Goal: Task Accomplishment & Management: Manage account settings

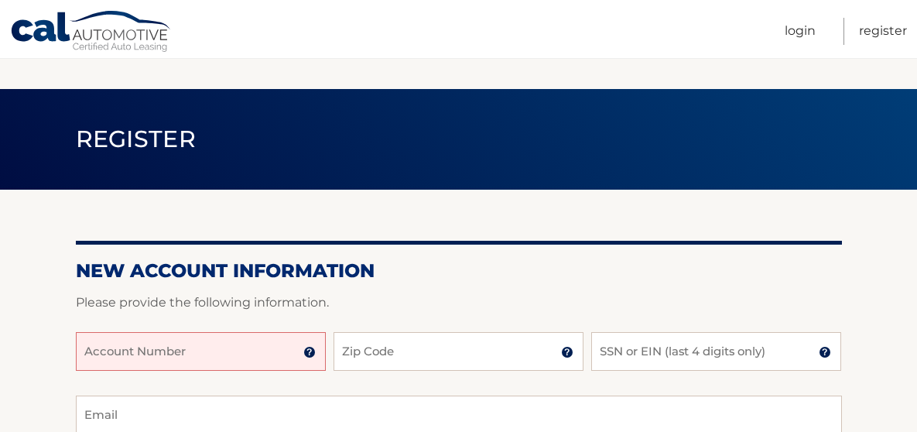
scroll to position [232, 0]
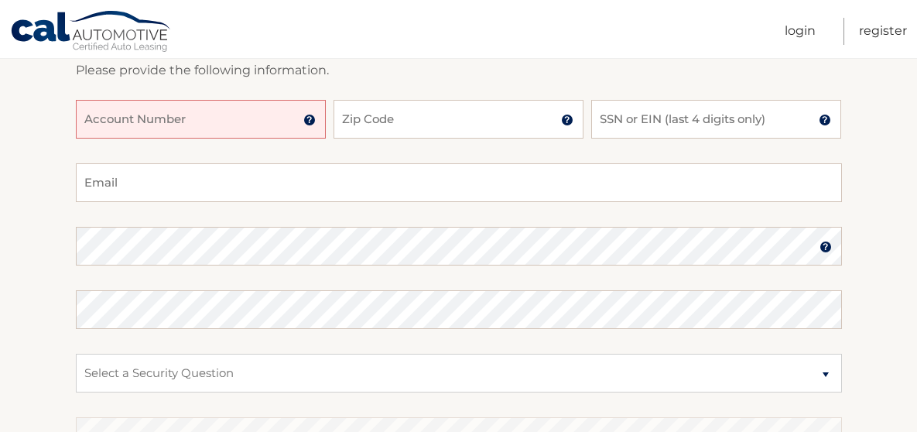
click at [116, 140] on div "Account Number 11 digit account number provided on your coupon book or Welcome …" at bounding box center [459, 131] width 766 height 63
click at [111, 123] on input "Account Number" at bounding box center [201, 119] width 250 height 39
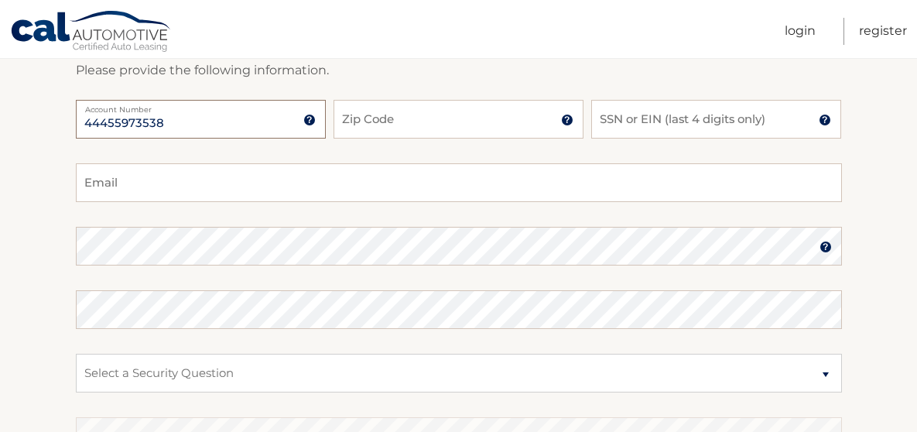
type input "44455973538"
type input "10604"
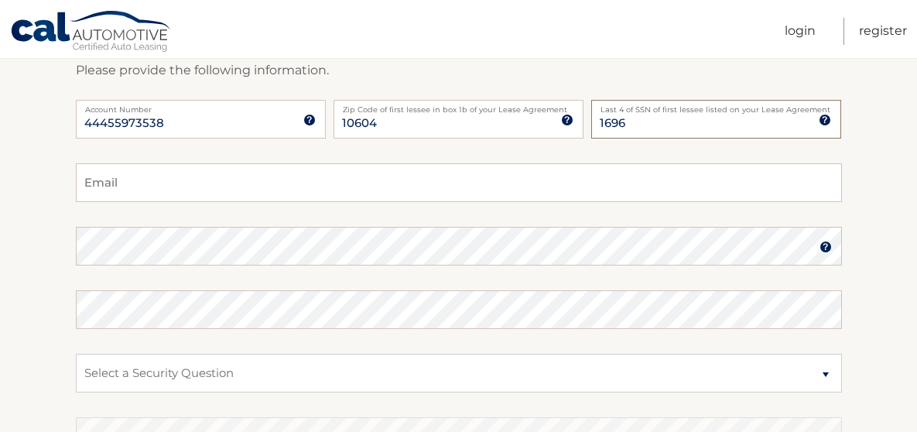
type input "1696"
type input "[EMAIL_ADDRESS][DOMAIN_NAME]"
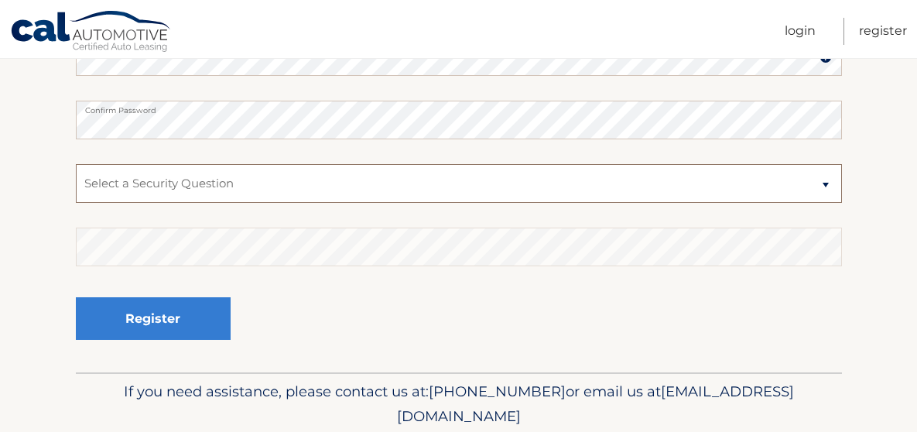
scroll to position [464, 0]
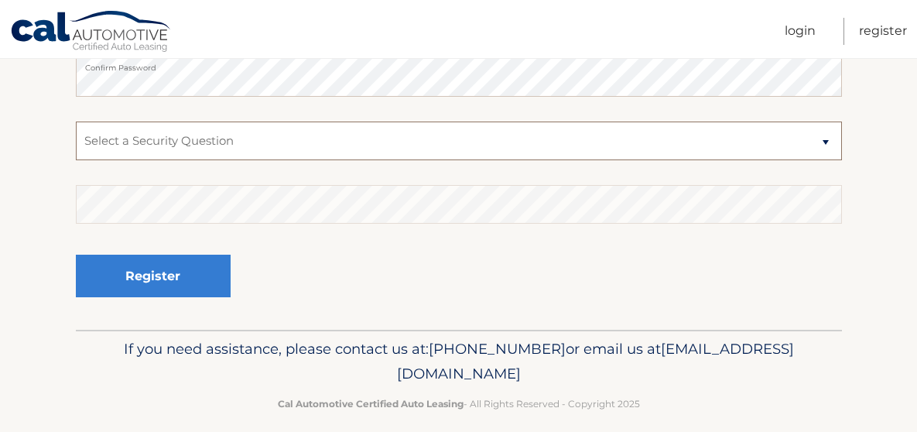
click at [202, 153] on select "Select a Security Question What was the name of your elementary school? What is…" at bounding box center [459, 140] width 766 height 39
select select "2"
click at [76, 121] on select "Select a Security Question What was the name of your elementary school? What is…" at bounding box center [459, 140] width 766 height 39
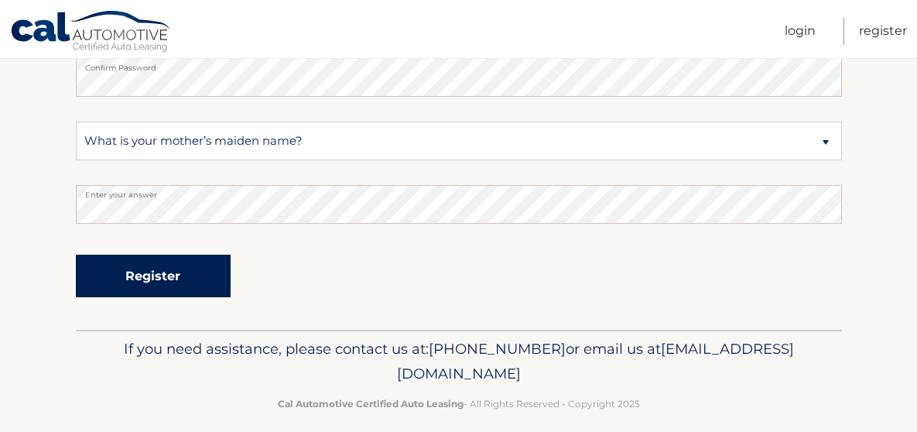
click at [172, 273] on button "Register" at bounding box center [153, 276] width 155 height 43
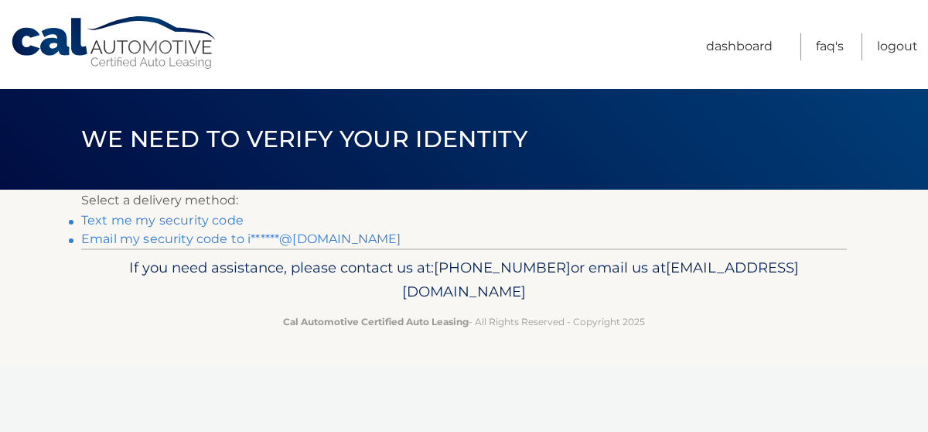
click at [183, 219] on link "Text me my security code" at bounding box center [162, 220] width 162 height 15
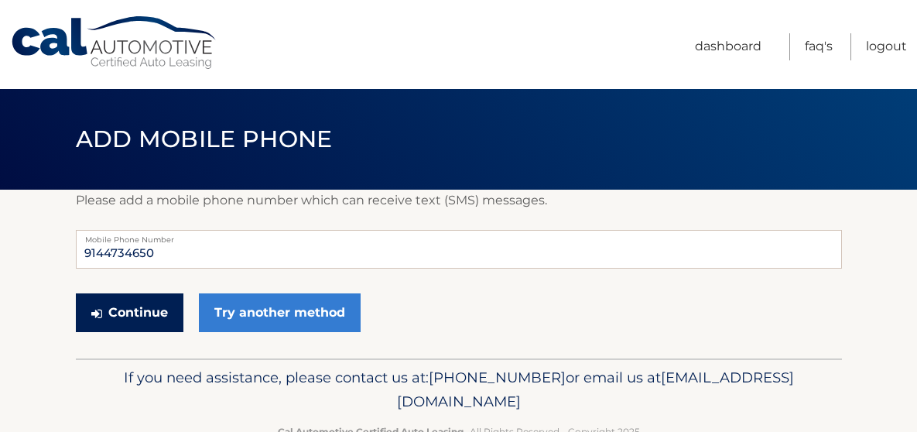
click at [159, 330] on button "Continue" at bounding box center [130, 312] width 108 height 39
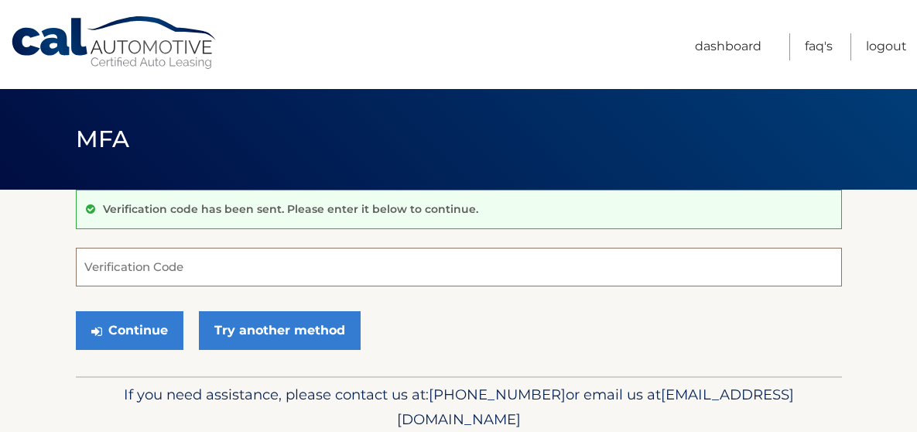
click at [183, 262] on input "Verification Code" at bounding box center [459, 267] width 766 height 39
click at [168, 269] on input "Verification Code" at bounding box center [459, 267] width 766 height 39
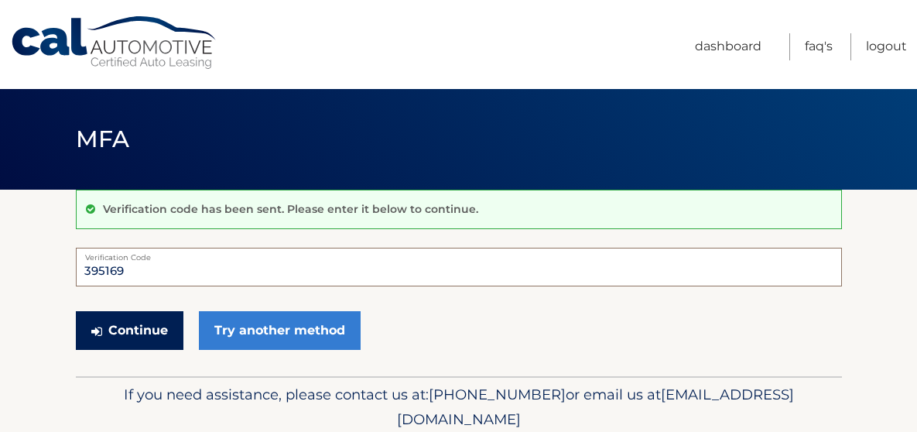
type input "395169"
click at [164, 331] on button "Continue" at bounding box center [130, 330] width 108 height 39
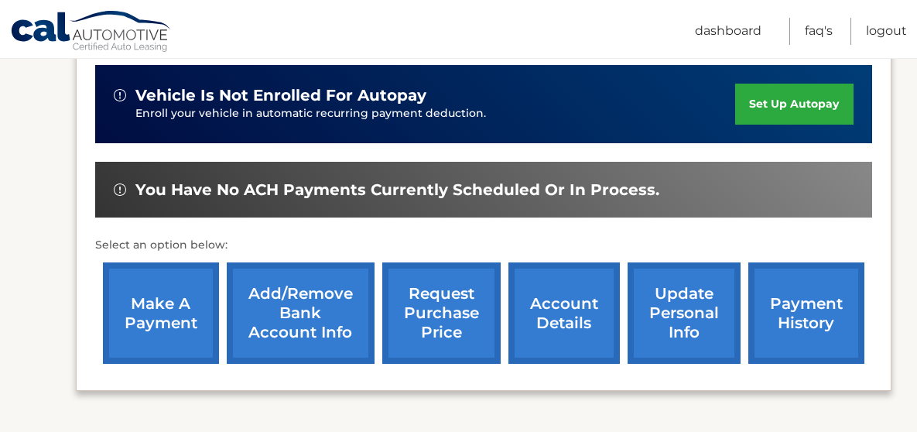
scroll to position [387, 0]
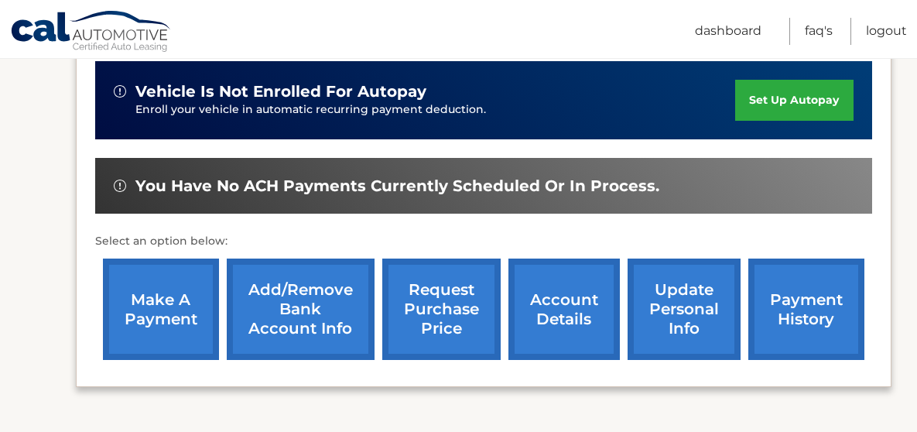
click at [173, 286] on link "make a payment" at bounding box center [161, 308] width 116 height 101
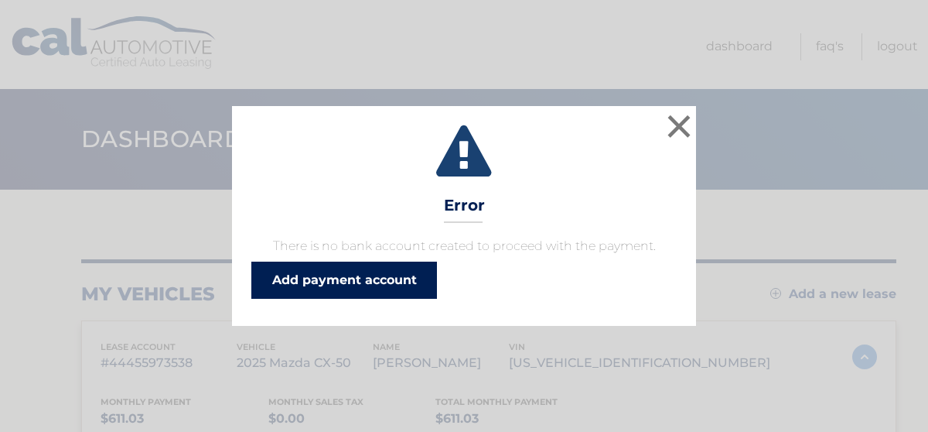
click at [349, 276] on link "Add payment account" at bounding box center [344, 279] width 186 height 37
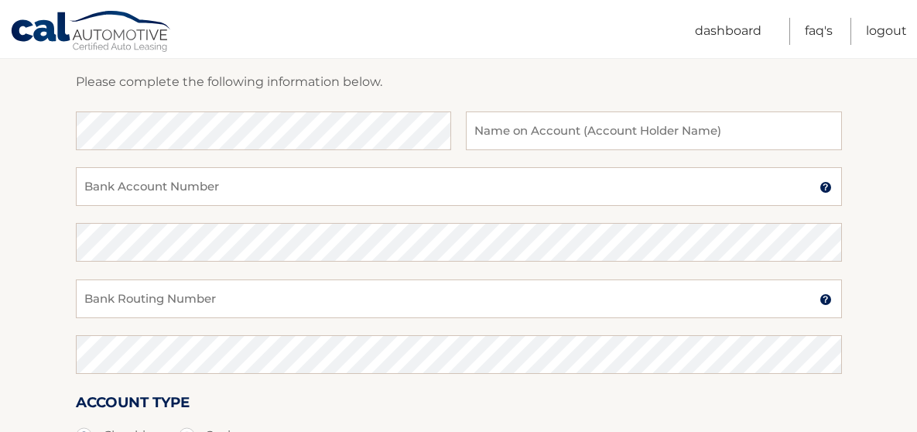
scroll to position [232, 0]
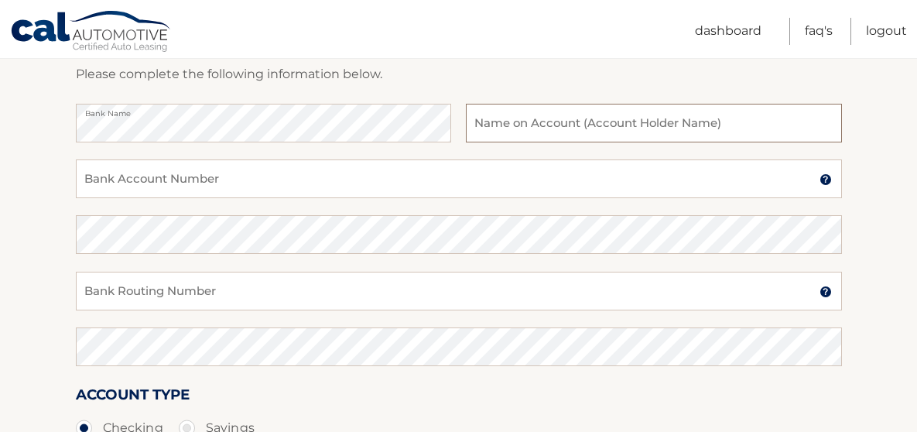
click at [568, 125] on input "text" at bounding box center [653, 123] width 375 height 39
type input "Ikechi Okoronkwo"
click at [124, 185] on input "Bank Account Number" at bounding box center [459, 178] width 766 height 39
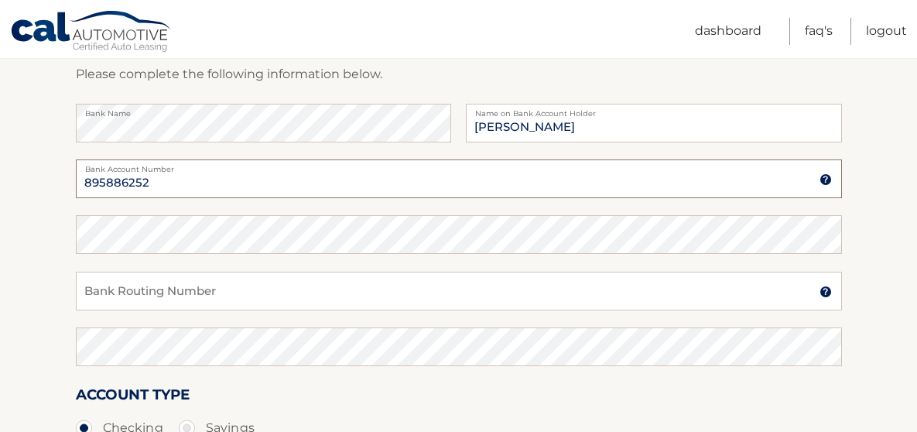
type input "895886252"
drag, startPoint x: 163, startPoint y: 295, endPoint x: 51, endPoint y: 295, distance: 112.2
click at [53, 295] on section "Account Overview | Set Up Account Info ADD NEW ACCOUNT Please complete the foll…" at bounding box center [458, 252] width 917 height 590
type input "021000021"
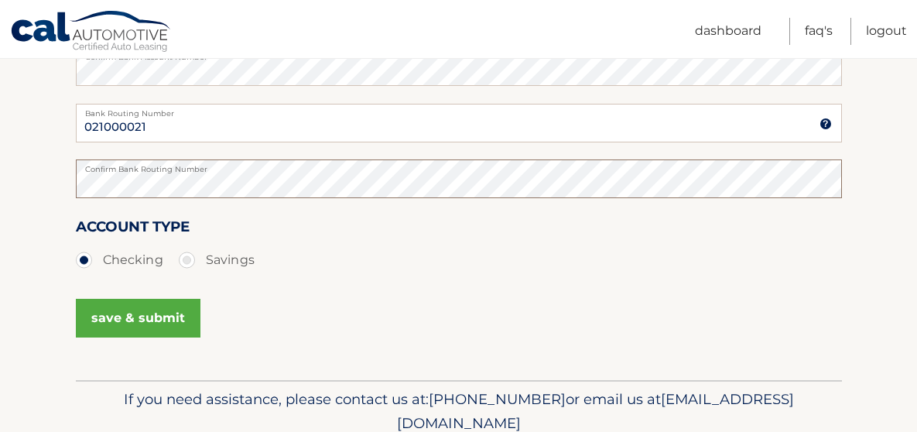
scroll to position [465, 0]
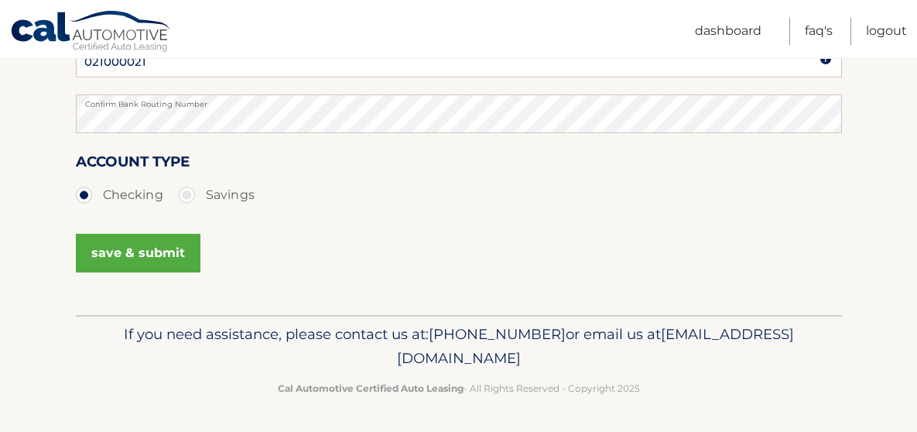
click at [134, 250] on button "save & submit" at bounding box center [138, 253] width 125 height 39
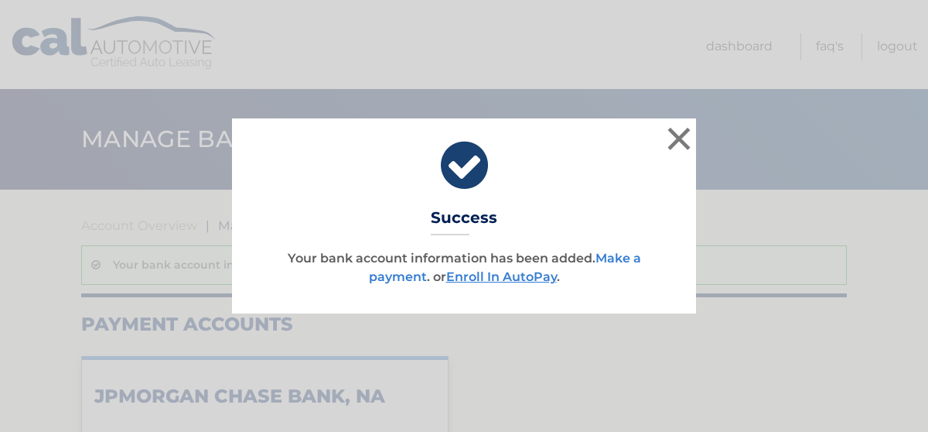
click at [624, 260] on link "Make a payment" at bounding box center [505, 267] width 272 height 33
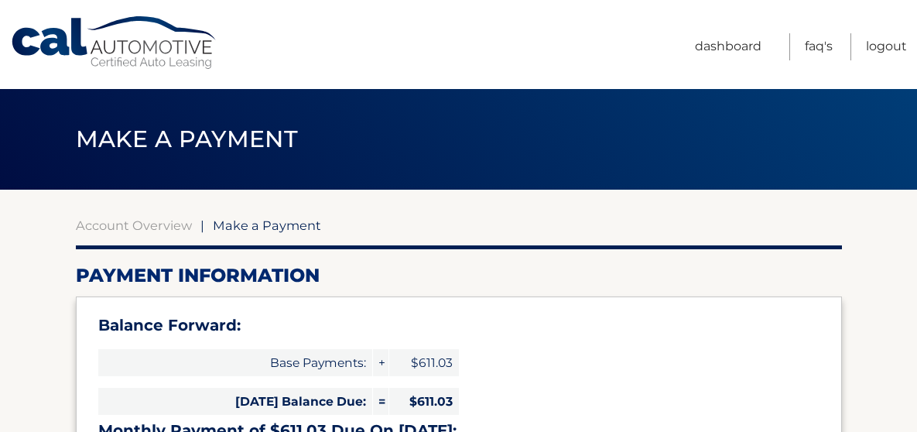
select select "ZjhhNjk1YzktMmYwNS00MTkwLThhYjYtOGVlZDI5NmViM2Q4"
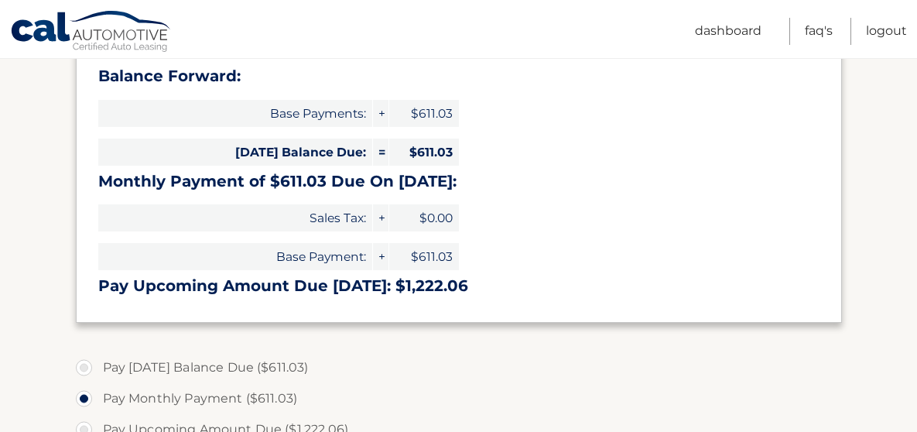
scroll to position [387, 0]
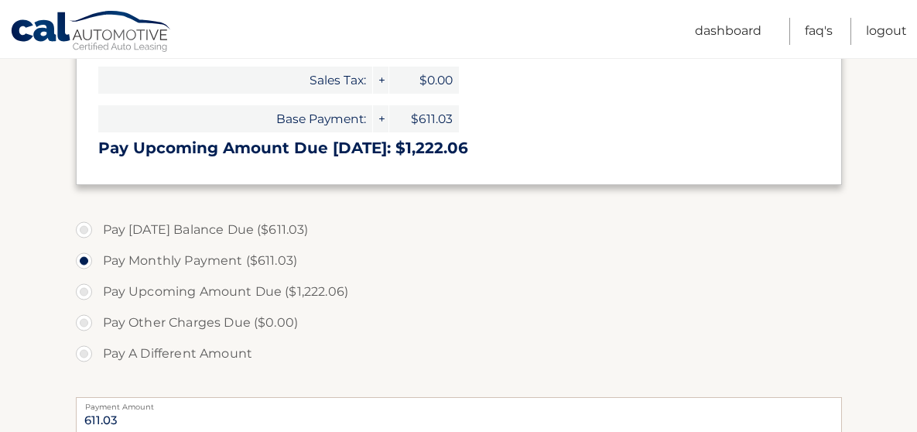
click at [81, 230] on label "Pay Today's Balance Due ($611.03)" at bounding box center [459, 229] width 766 height 31
click at [82, 230] on input "Pay Today's Balance Due ($611.03)" at bounding box center [89, 226] width 15 height 25
radio input "true"
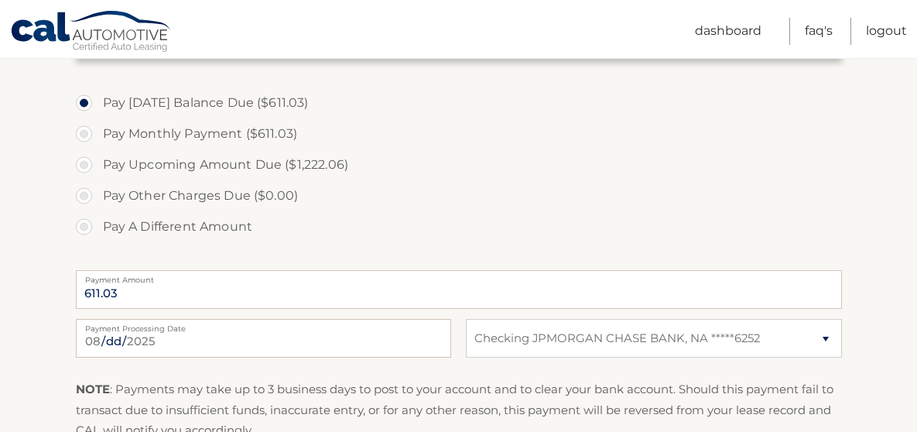
scroll to position [619, 0]
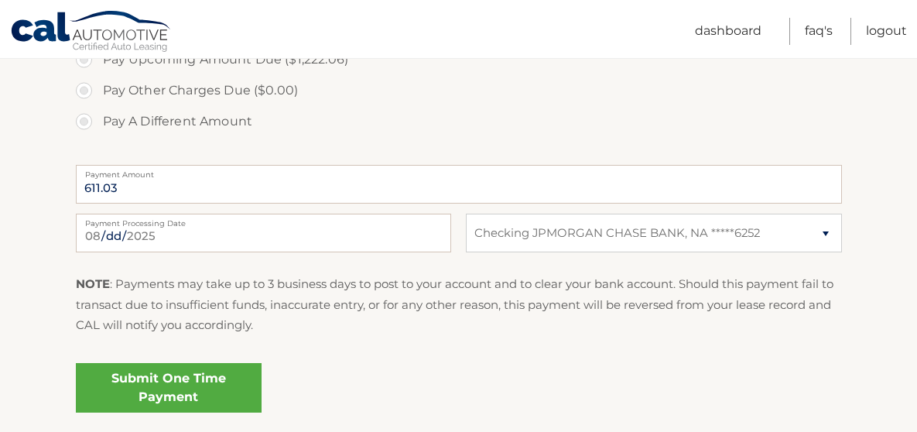
click at [193, 382] on link "Submit One Time Payment" at bounding box center [169, 388] width 186 height 50
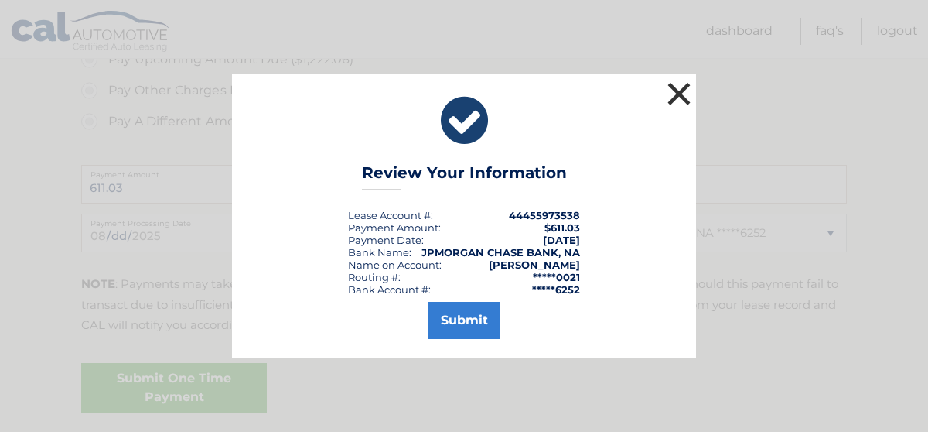
click at [683, 94] on button "×" at bounding box center [679, 93] width 31 height 31
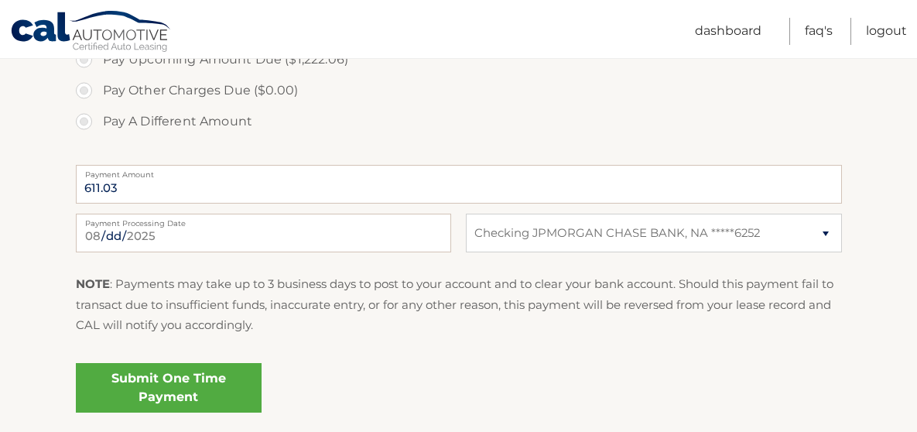
click at [192, 381] on link "Submit One Time Payment" at bounding box center [169, 388] width 186 height 50
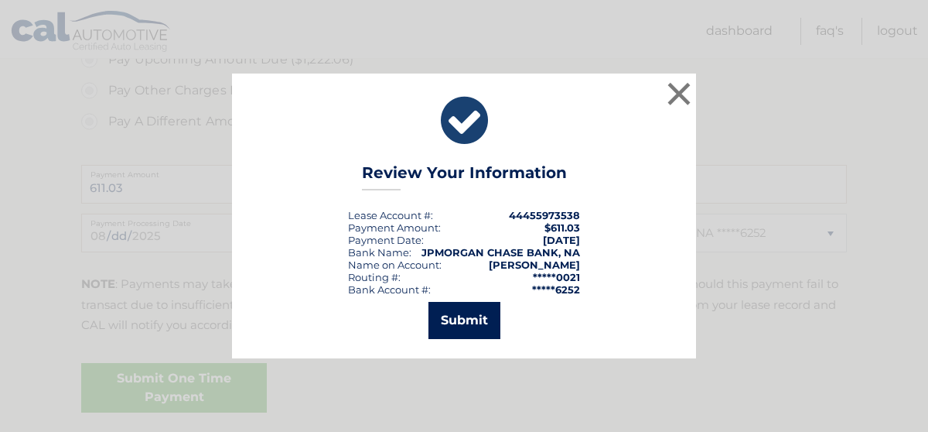
click at [482, 309] on button "Submit" at bounding box center [465, 320] width 72 height 37
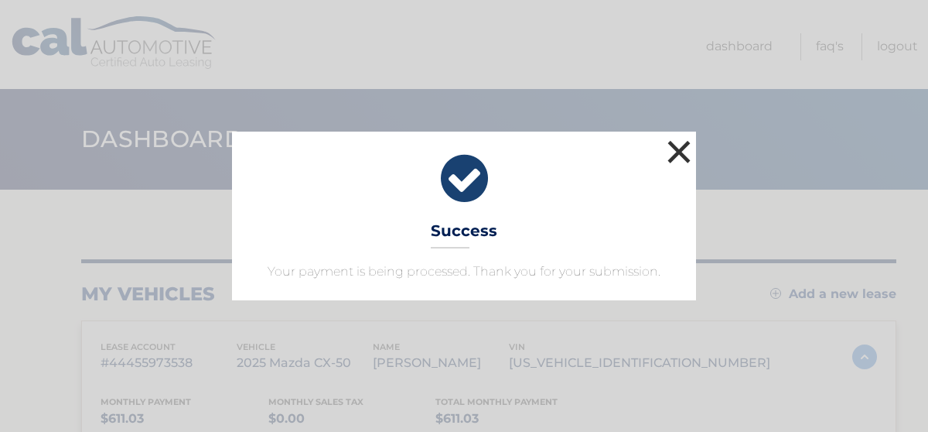
click at [679, 142] on button "×" at bounding box center [679, 151] width 31 height 31
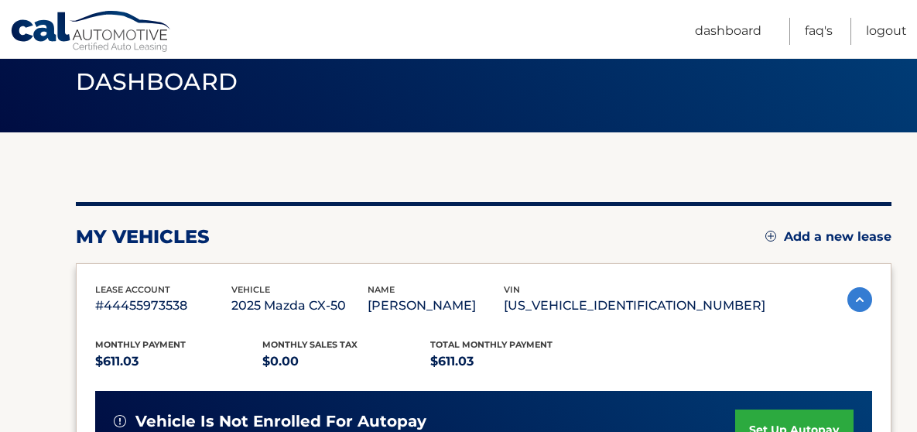
scroll to position [232, 0]
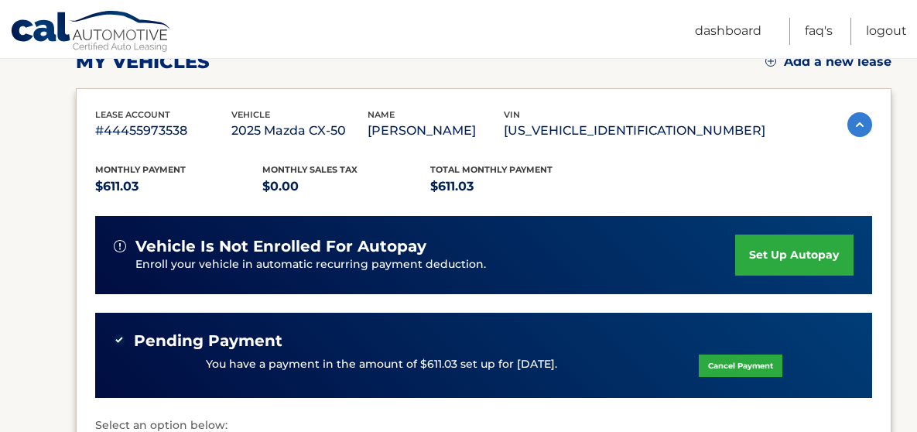
click at [802, 265] on link "set up autopay" at bounding box center [794, 254] width 118 height 41
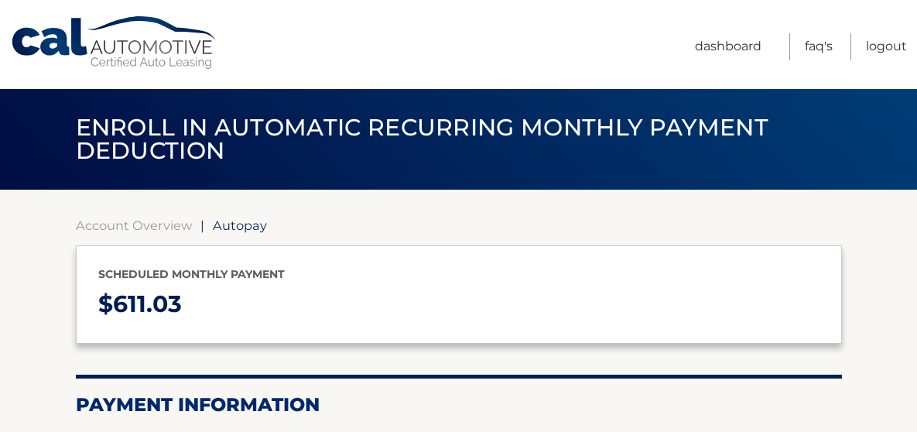
select select "ZjhhNjk1YzktMmYwNS00MTkwLThhYjYtOGVlZDI5NmViM2Q4"
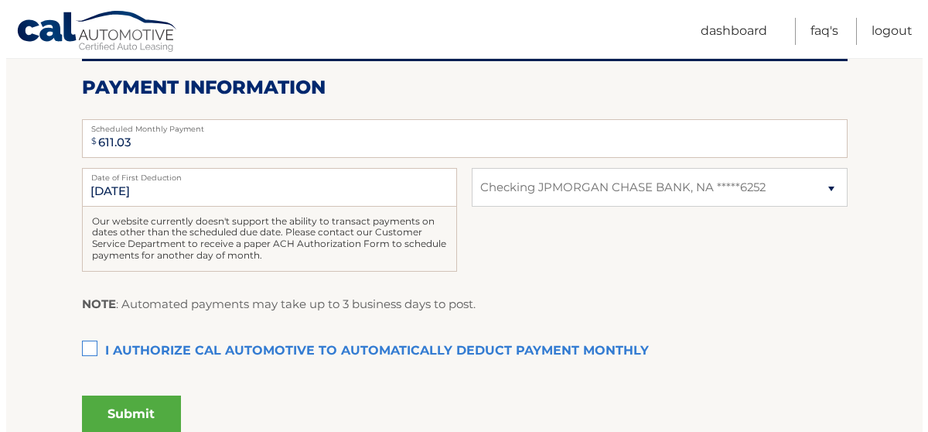
scroll to position [387, 0]
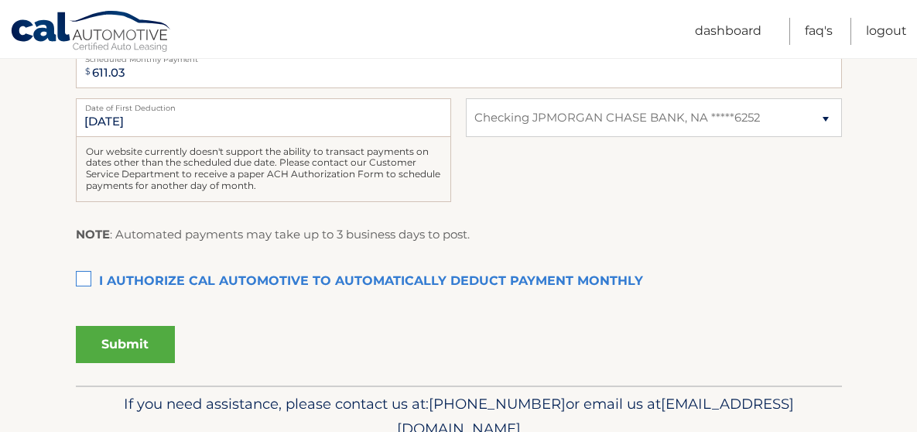
click at [84, 289] on label "I authorize cal automotive to automatically deduct payment monthly This checkbo…" at bounding box center [459, 281] width 766 height 31
click at [0, 0] on input "I authorize cal automotive to automatically deduct payment monthly This checkbo…" at bounding box center [0, 0] width 0 height 0
click at [169, 367] on div "Submit" at bounding box center [459, 350] width 766 height 60
click at [136, 346] on button "Submit" at bounding box center [125, 344] width 99 height 37
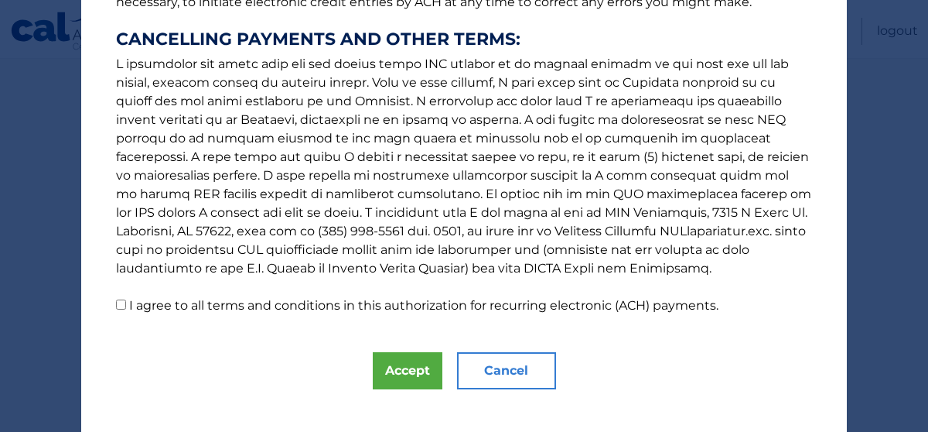
scroll to position [317, 0]
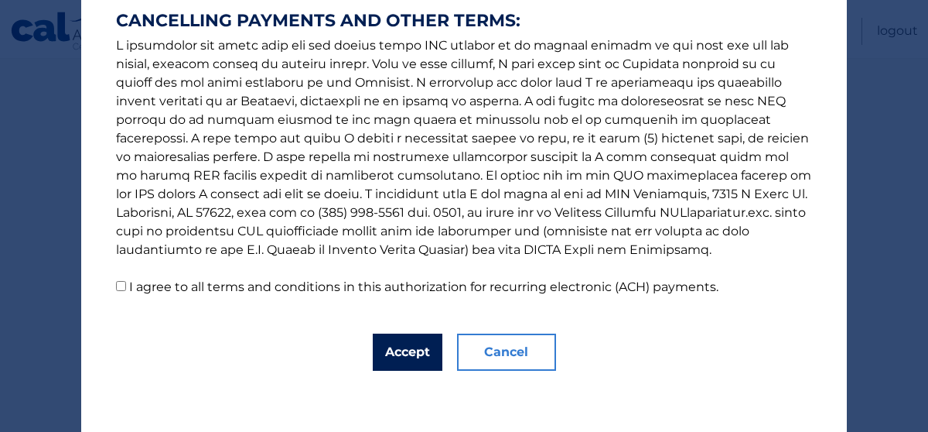
click at [399, 347] on button "Accept" at bounding box center [408, 351] width 70 height 37
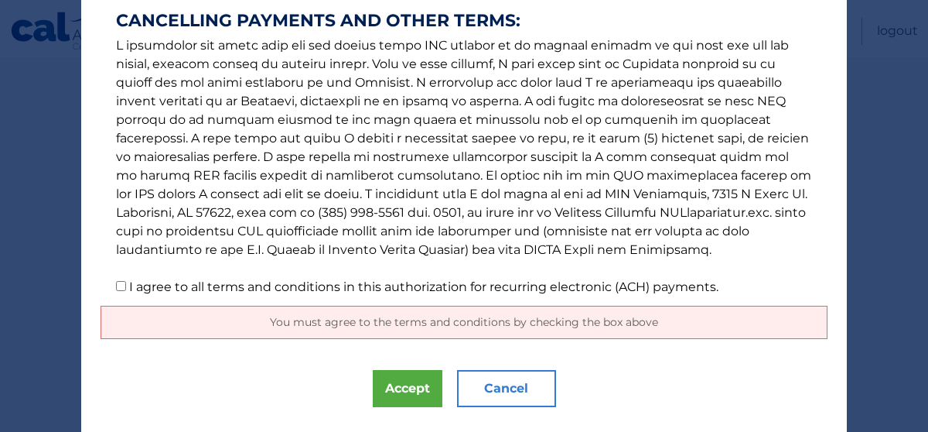
click at [104, 288] on p "The words "I" "me" and "my" mean any identified Customer who signs this Authori…" at bounding box center [464, 6] width 727 height 582
click at [116, 288] on input "I agree to all terms and conditions in this authorization for recurring electro…" at bounding box center [121, 286] width 10 height 10
checkbox input "true"
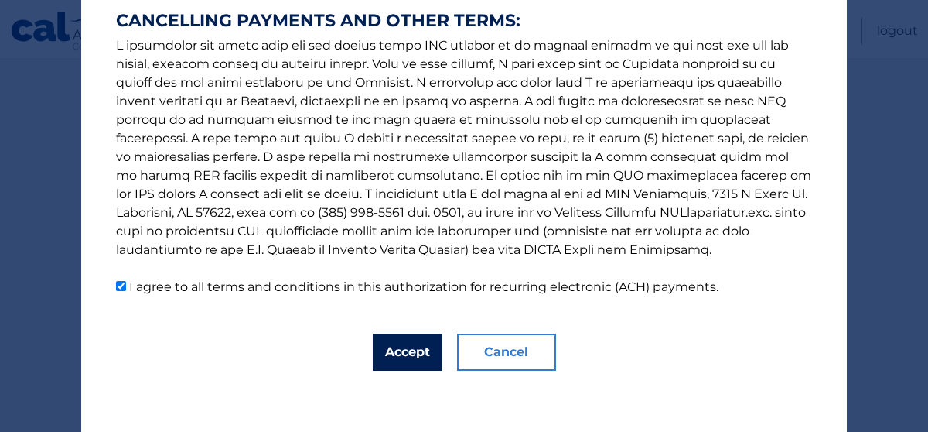
click at [397, 353] on button "Accept" at bounding box center [408, 351] width 70 height 37
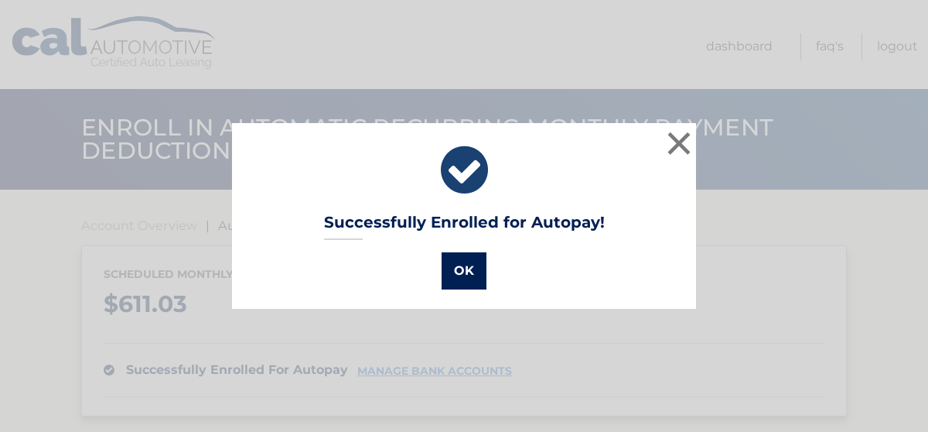
click at [449, 270] on button "OK" at bounding box center [464, 270] width 45 height 37
